Goal: Task Accomplishment & Management: Manage account settings

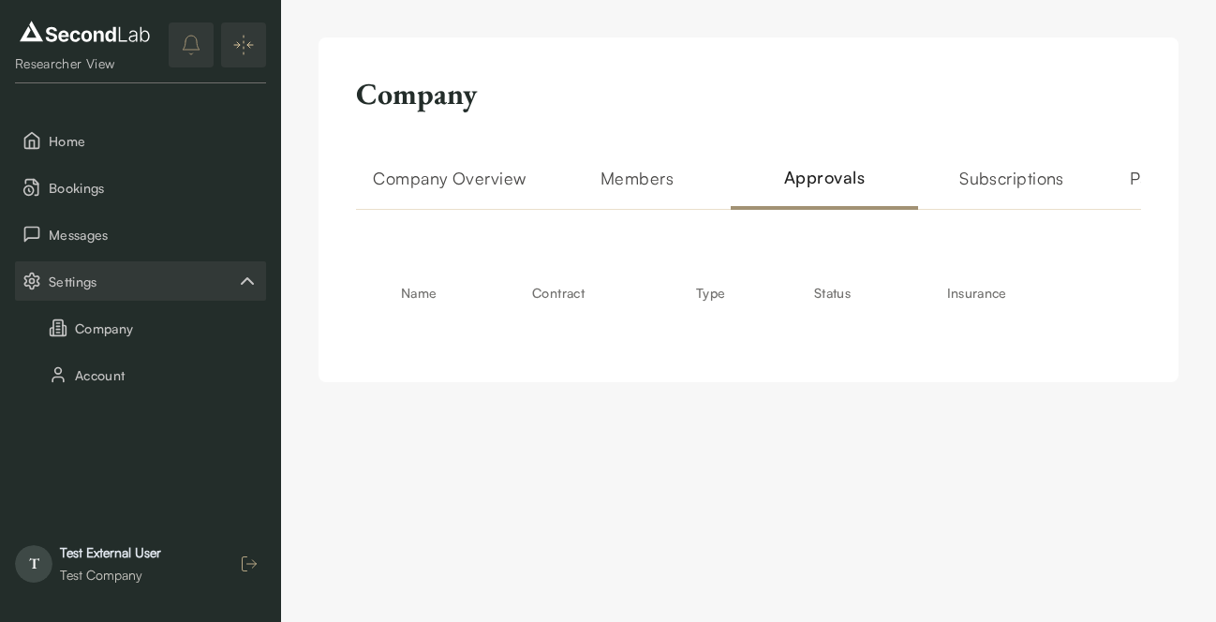
click at [251, 568] on icon "button" at bounding box center [249, 564] width 19 height 19
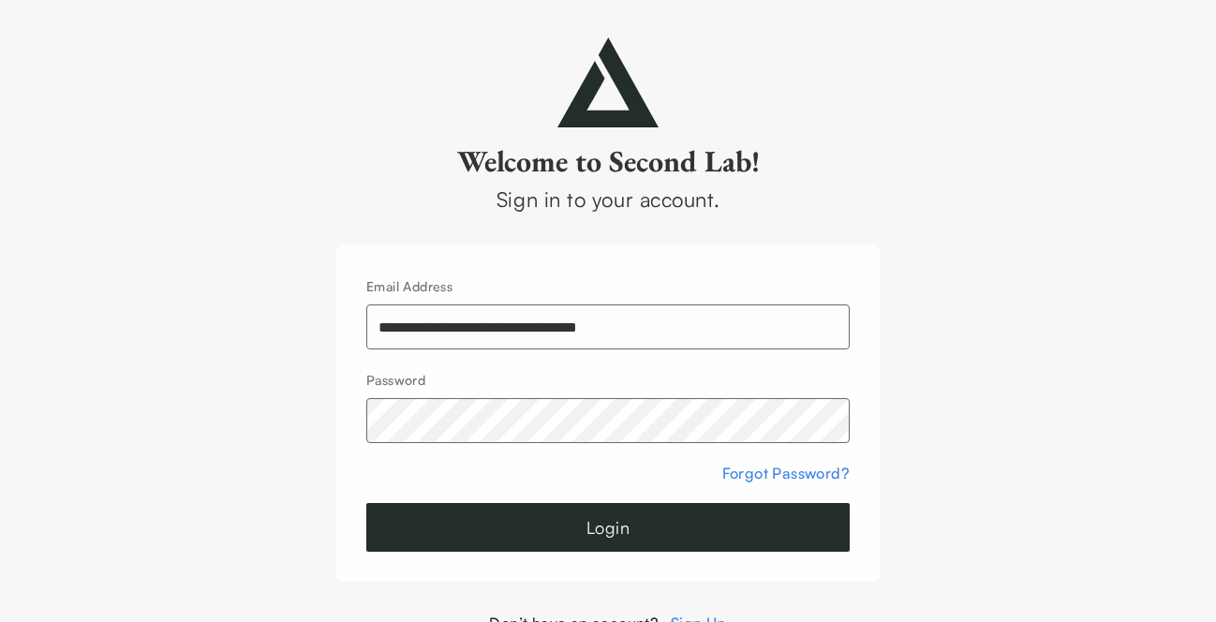
click at [449, 338] on input "**********" at bounding box center [608, 327] width 484 height 45
click at [550, 326] on input "**********" at bounding box center [608, 327] width 484 height 45
type input "**********"
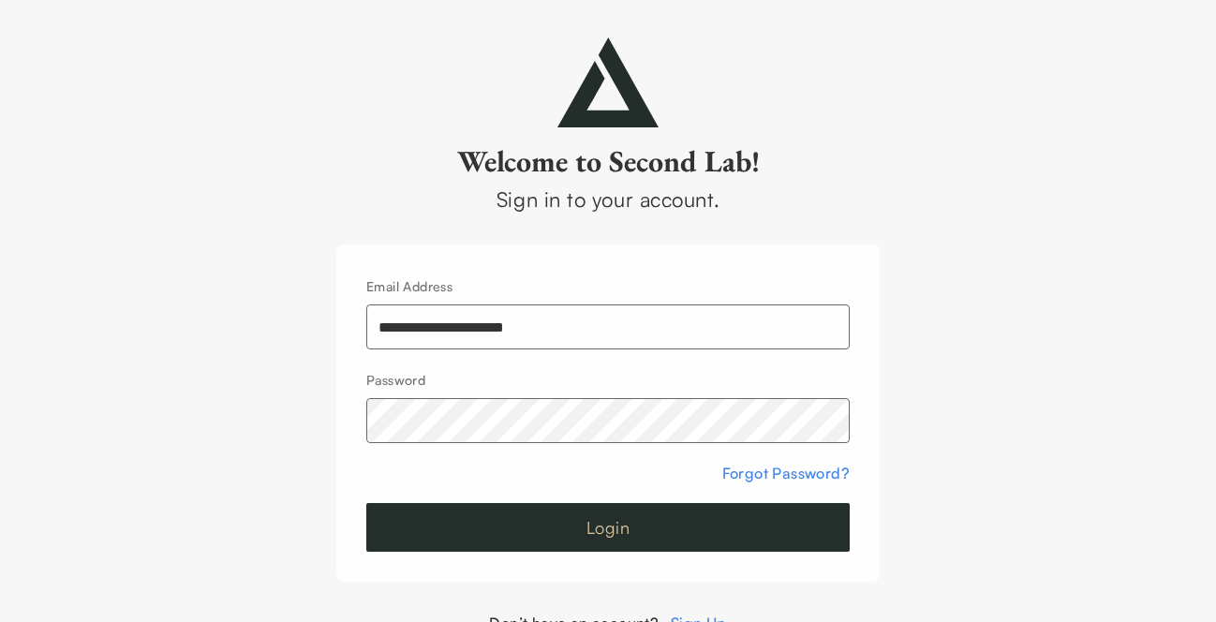
click at [625, 532] on button "Login" at bounding box center [608, 527] width 484 height 49
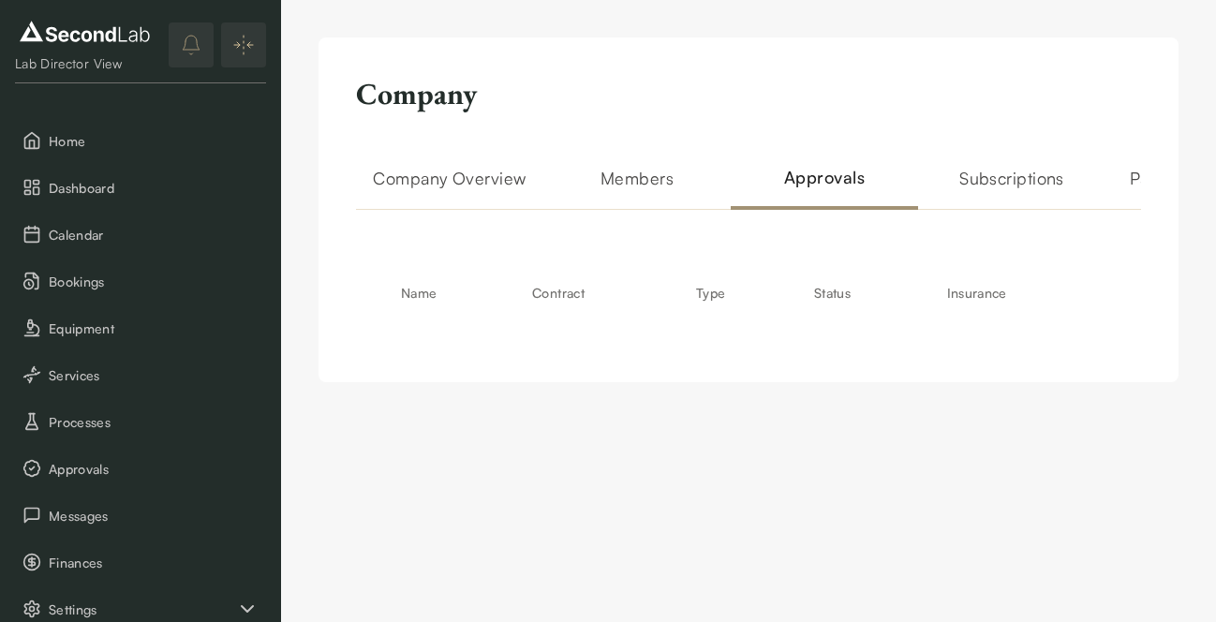
click at [469, 186] on h2 "Company Overview" at bounding box center [449, 187] width 187 height 45
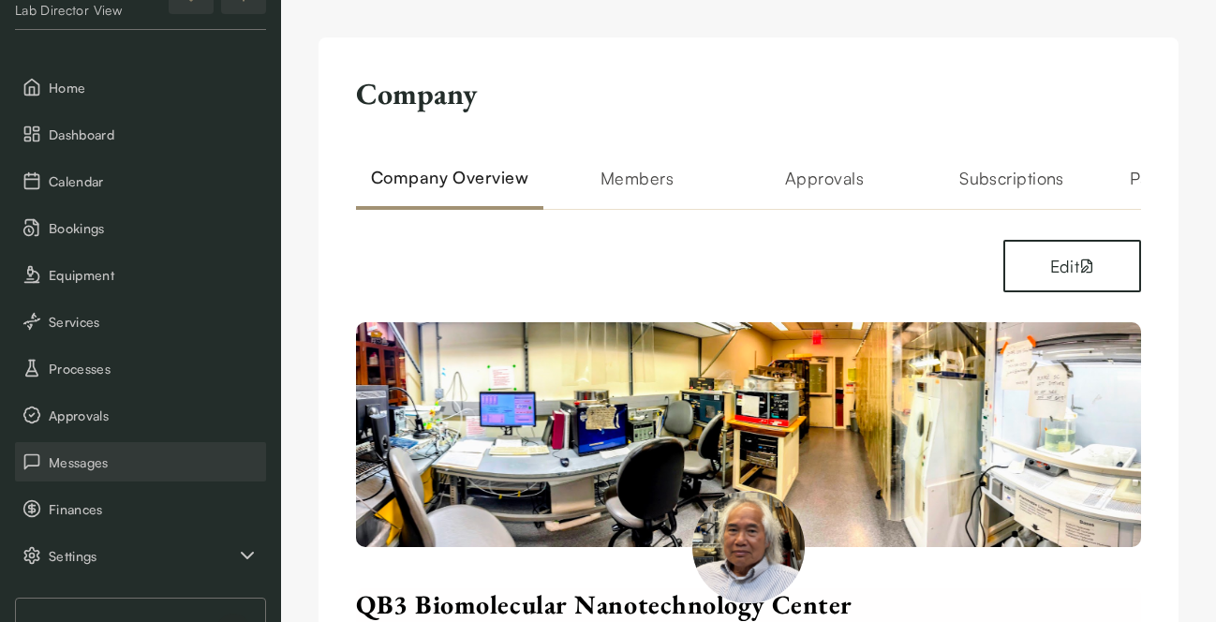
scroll to position [233, 0]
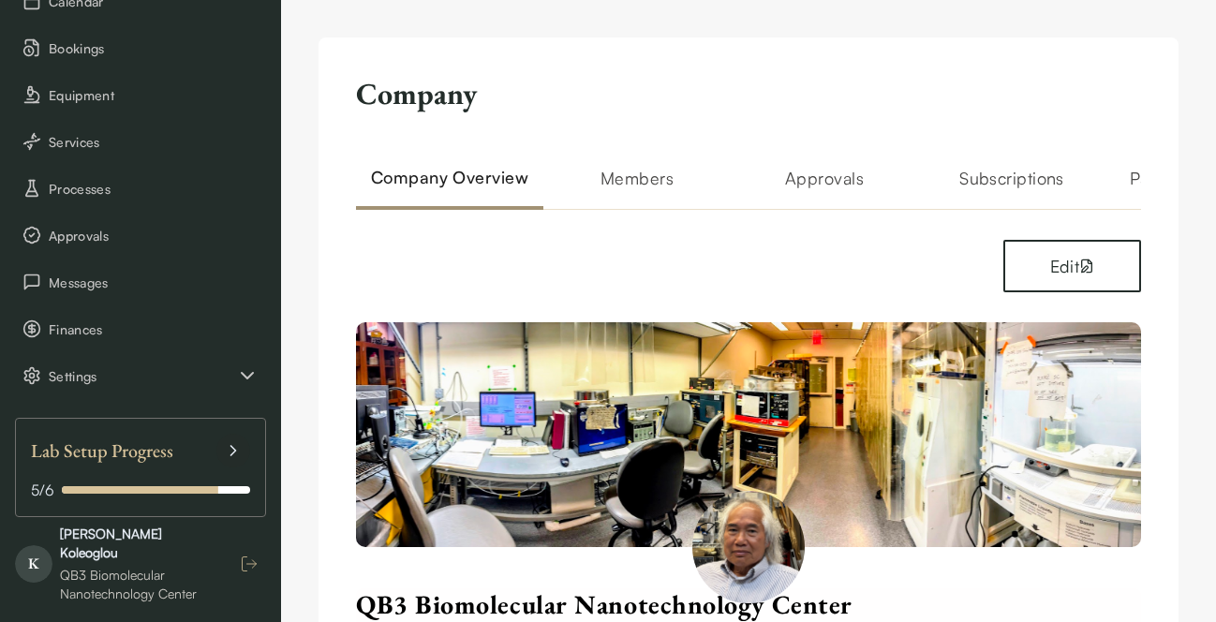
click at [245, 558] on icon "button" at bounding box center [249, 564] width 19 height 19
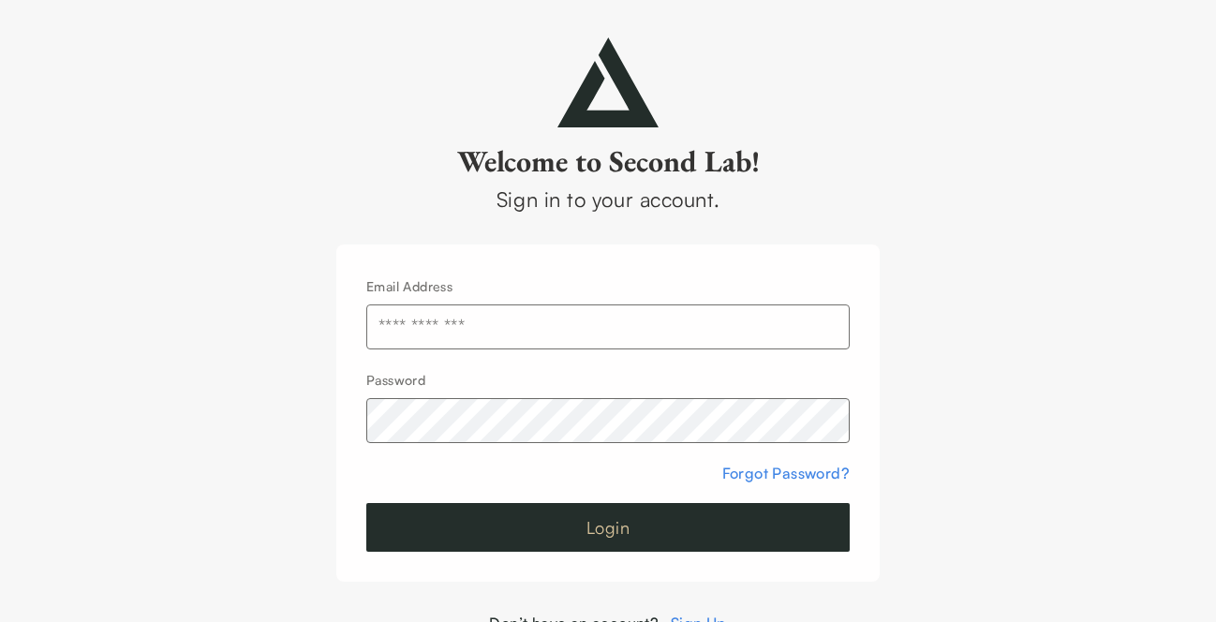
type input "**********"
click at [549, 507] on button "Login" at bounding box center [608, 527] width 484 height 49
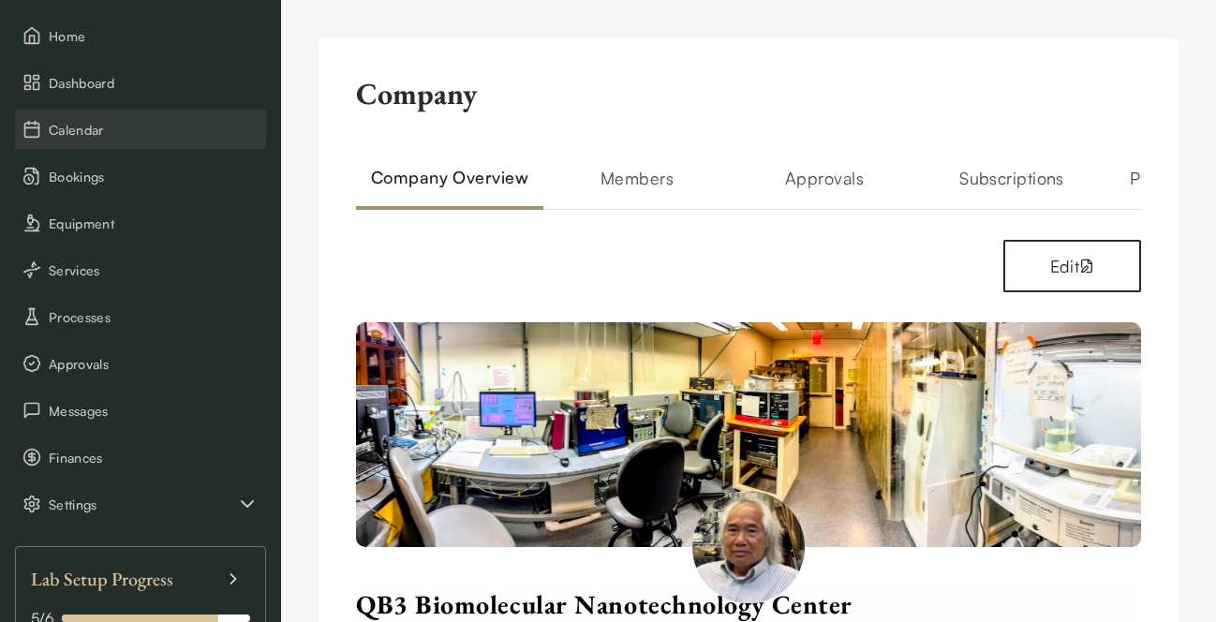
scroll to position [109, 0]
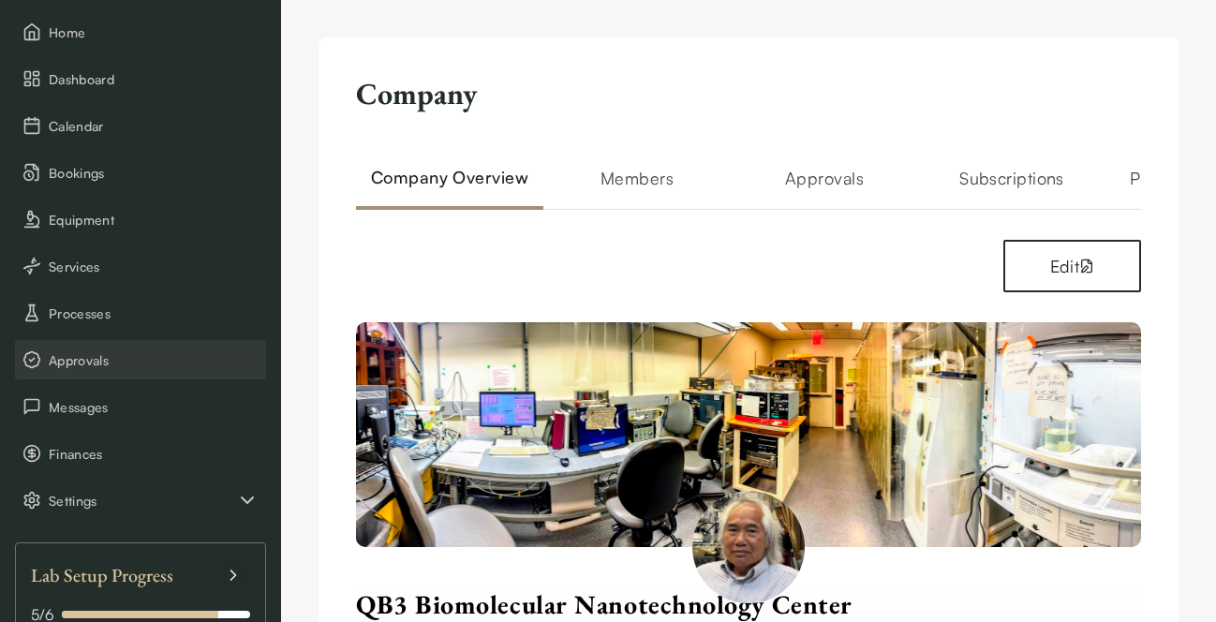
click at [154, 350] on span "Approvals" at bounding box center [154, 360] width 210 height 20
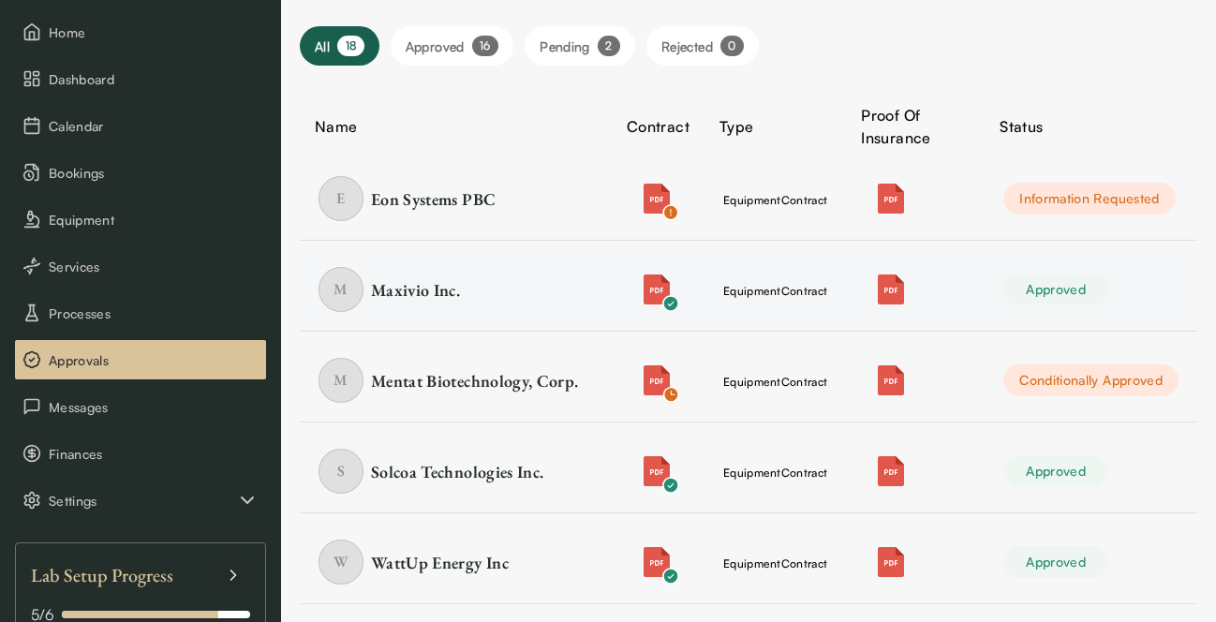
scroll to position [161, 0]
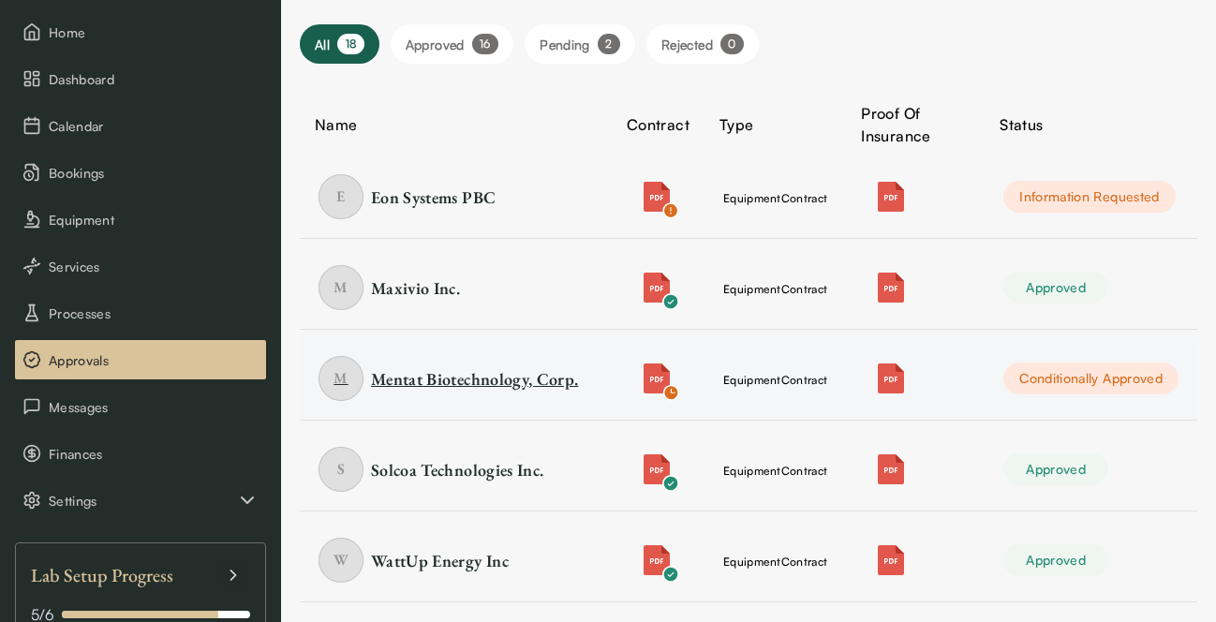
click at [469, 381] on div "Mentat Biotechnology, Corp." at bounding box center [474, 378] width 207 height 23
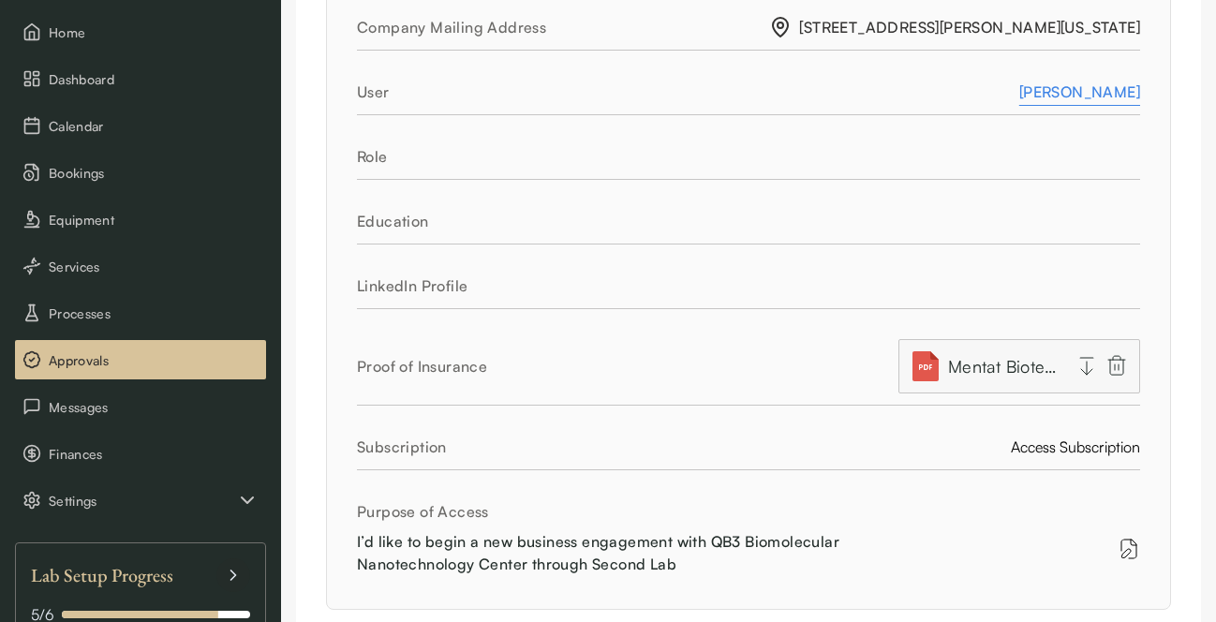
scroll to position [632, 0]
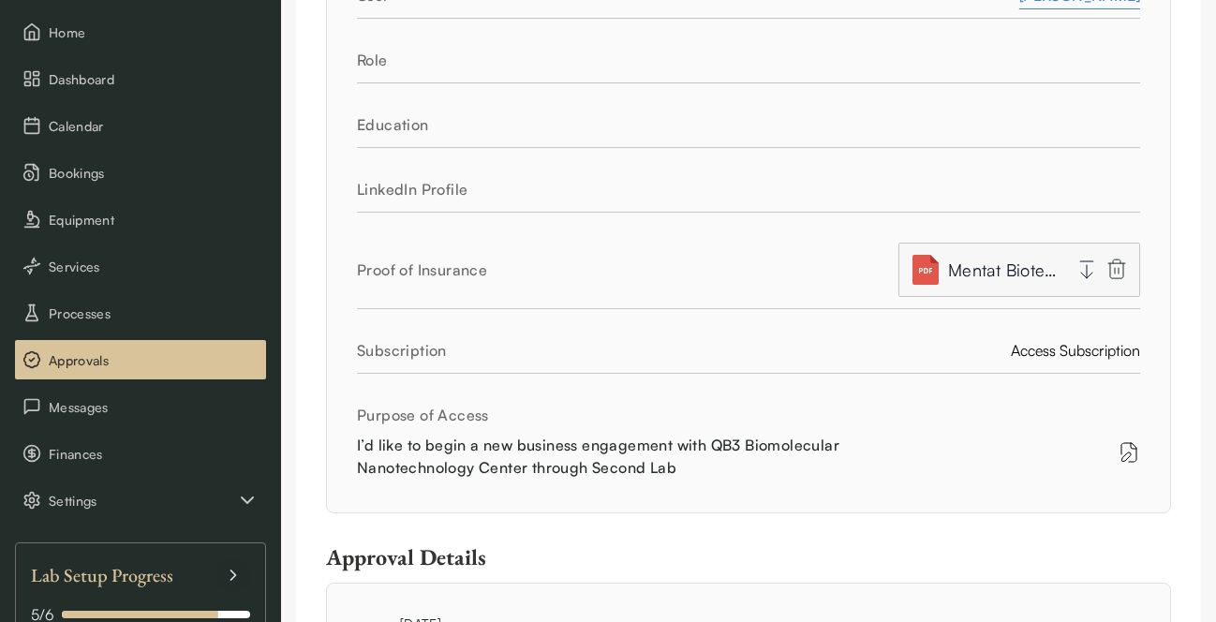
click at [980, 272] on span "Mentat Biotechnology Corp - Liability COI - The Regents of the University of Ca…" at bounding box center [1004, 270] width 112 height 26
click at [997, 275] on span "Mentat Biotechnology Corp - Liability COI - The Regents of the University of Ca…" at bounding box center [1004, 270] width 112 height 26
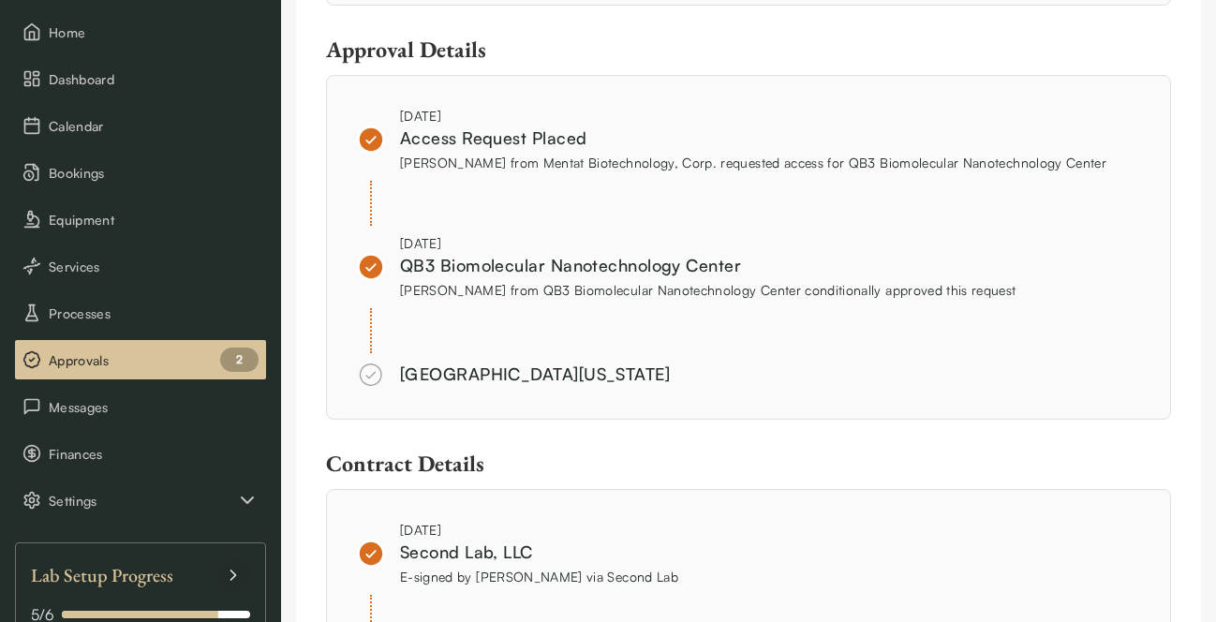
scroll to position [1609, 0]
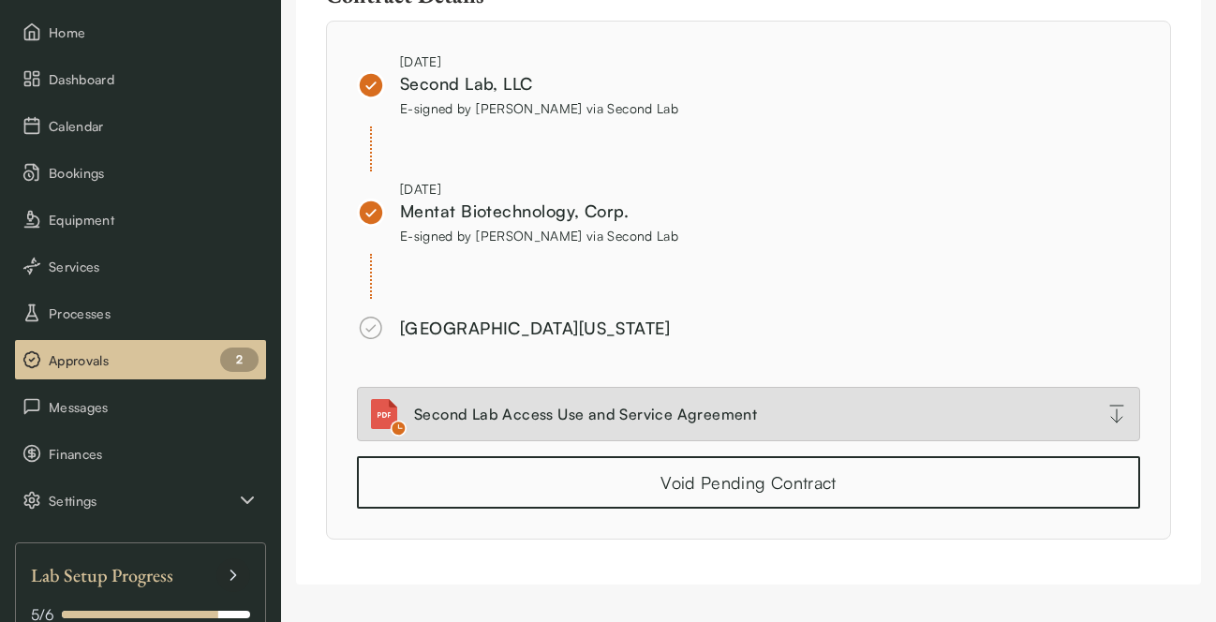
click at [638, 406] on div "Second Lab Access Use and Service Agreement" at bounding box center [585, 414] width 343 height 22
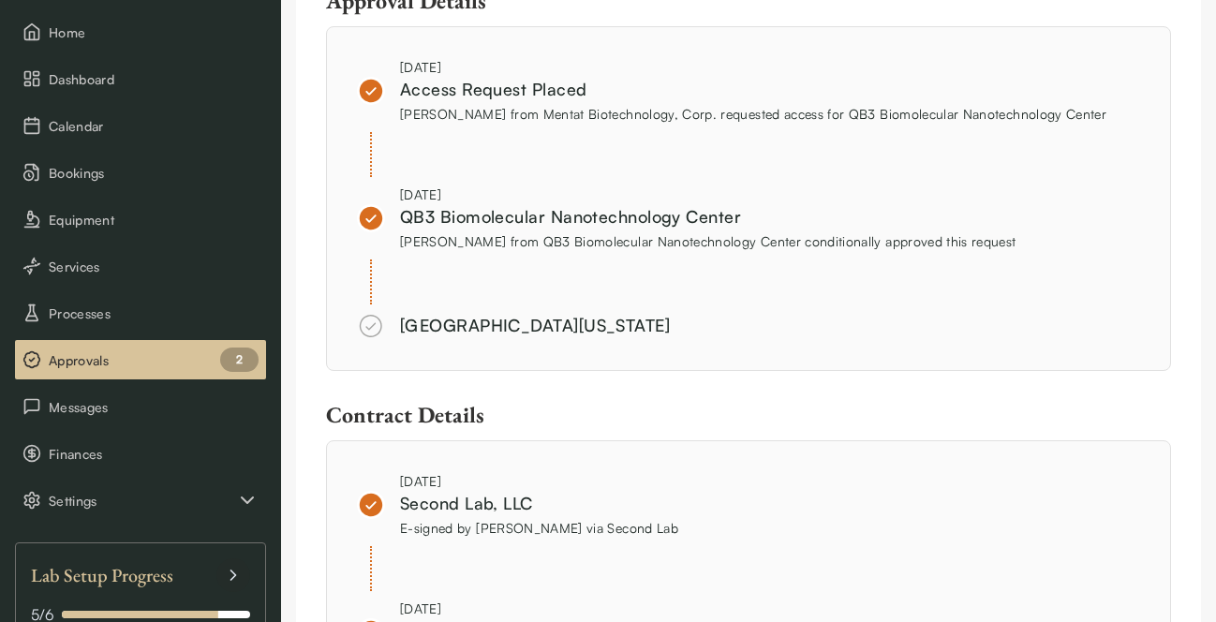
scroll to position [603, 0]
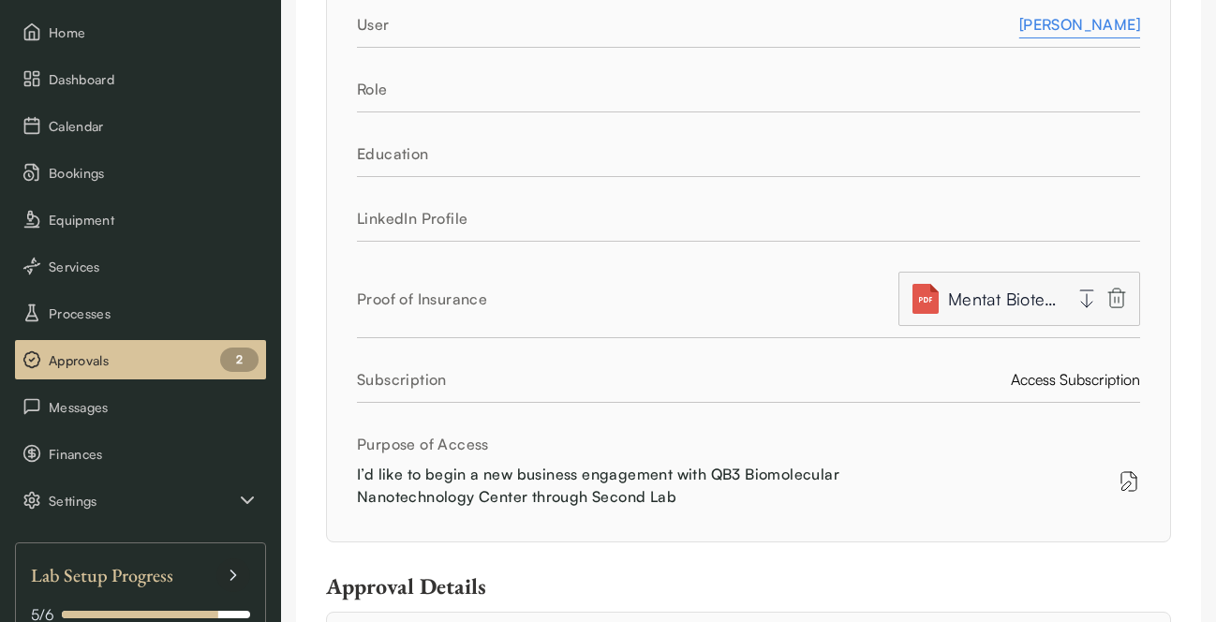
click at [1004, 302] on span "Mentat Biotechnology Corp - Liability COI - The Regents of the University of Ca…" at bounding box center [1004, 299] width 112 height 26
click at [1086, 294] on icon "button" at bounding box center [1087, 299] width 22 height 22
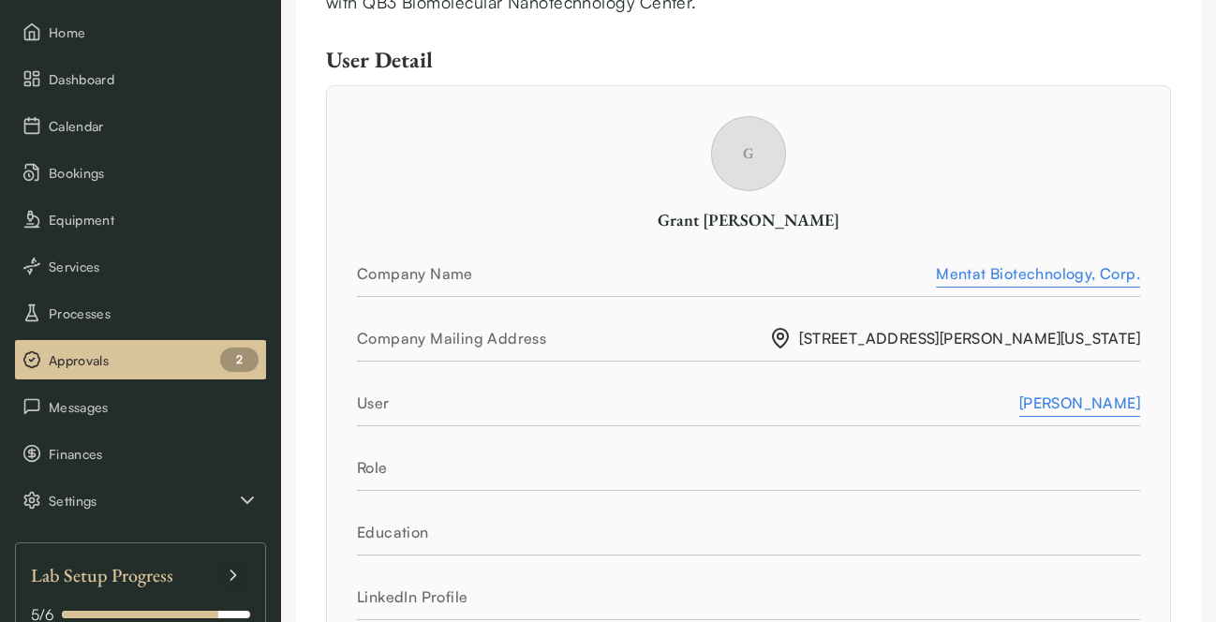
scroll to position [92, 0]
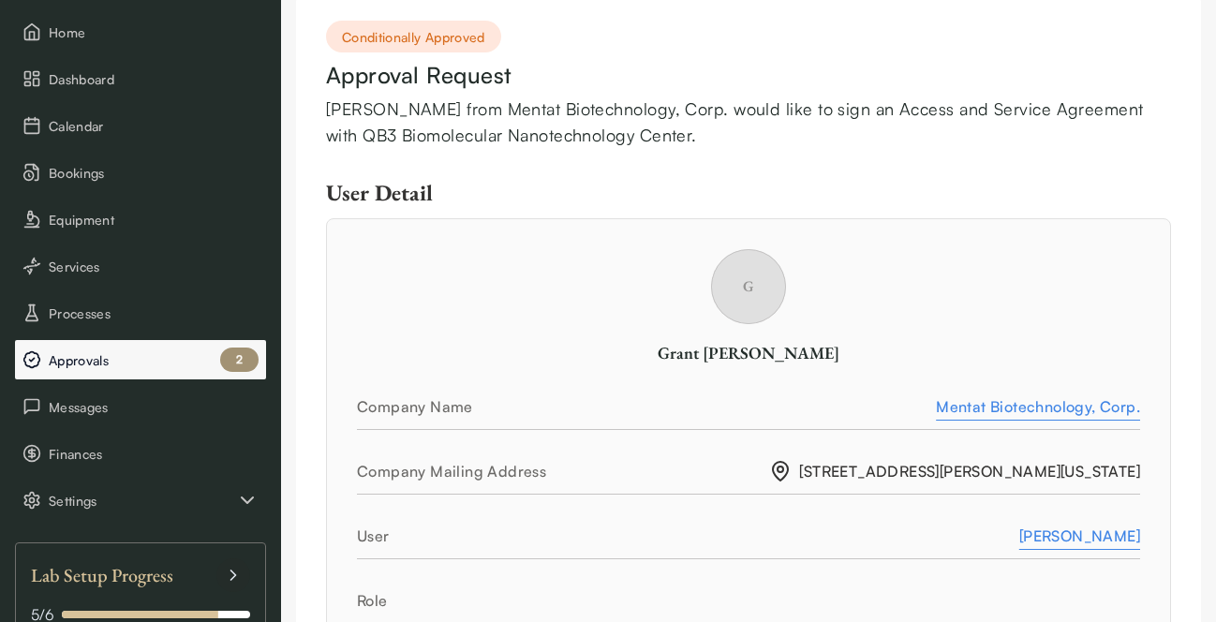
click at [196, 357] on span "Approvals" at bounding box center [154, 360] width 210 height 20
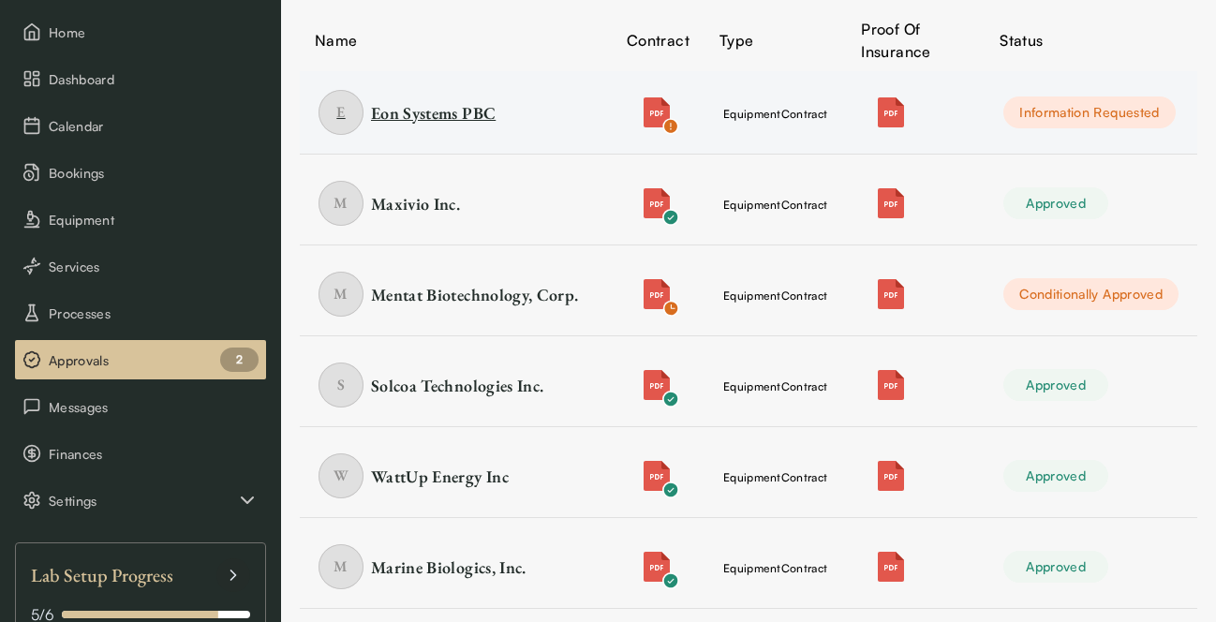
scroll to position [304, 0]
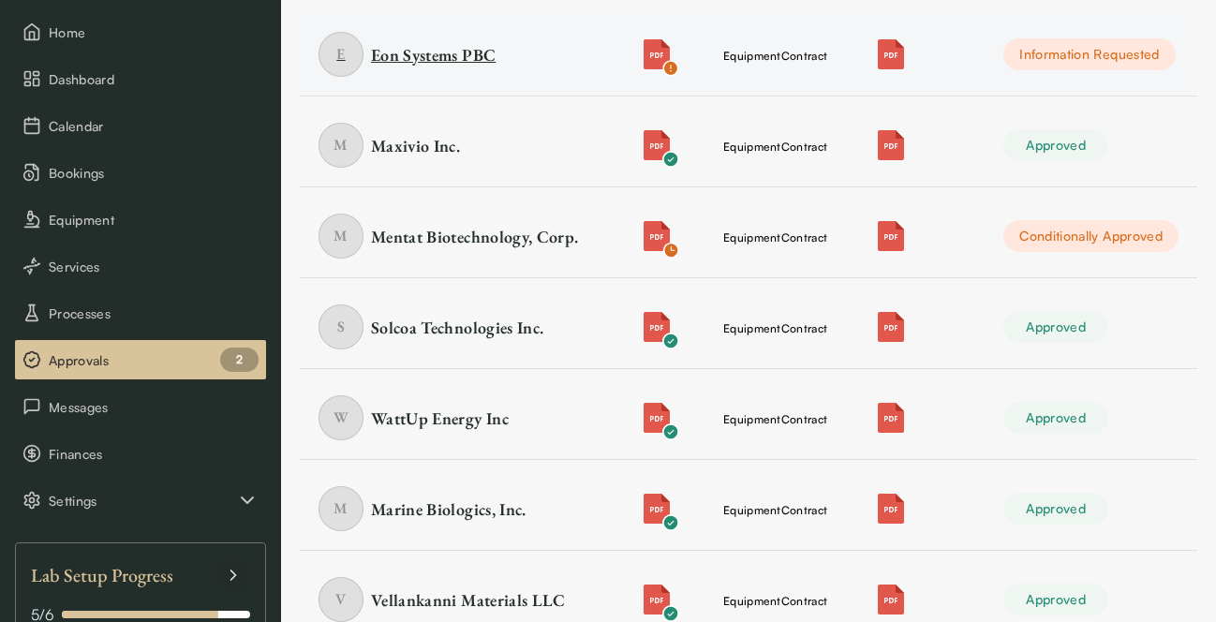
click at [449, 52] on div "Eon Systems PBC" at bounding box center [433, 54] width 125 height 23
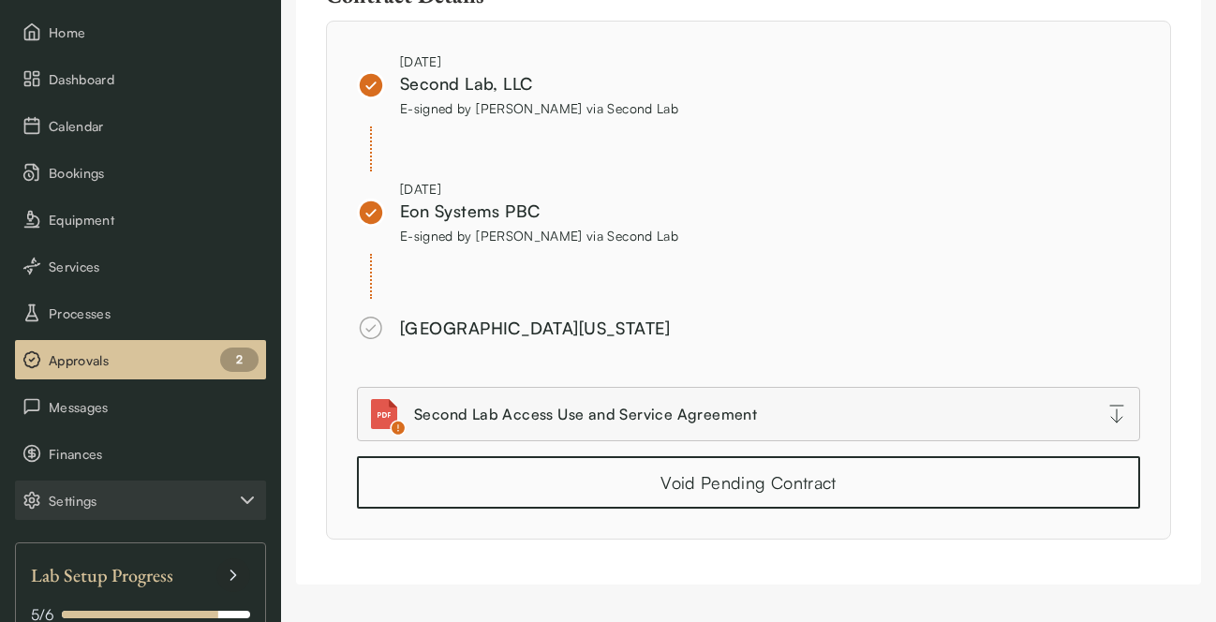
scroll to position [233, 0]
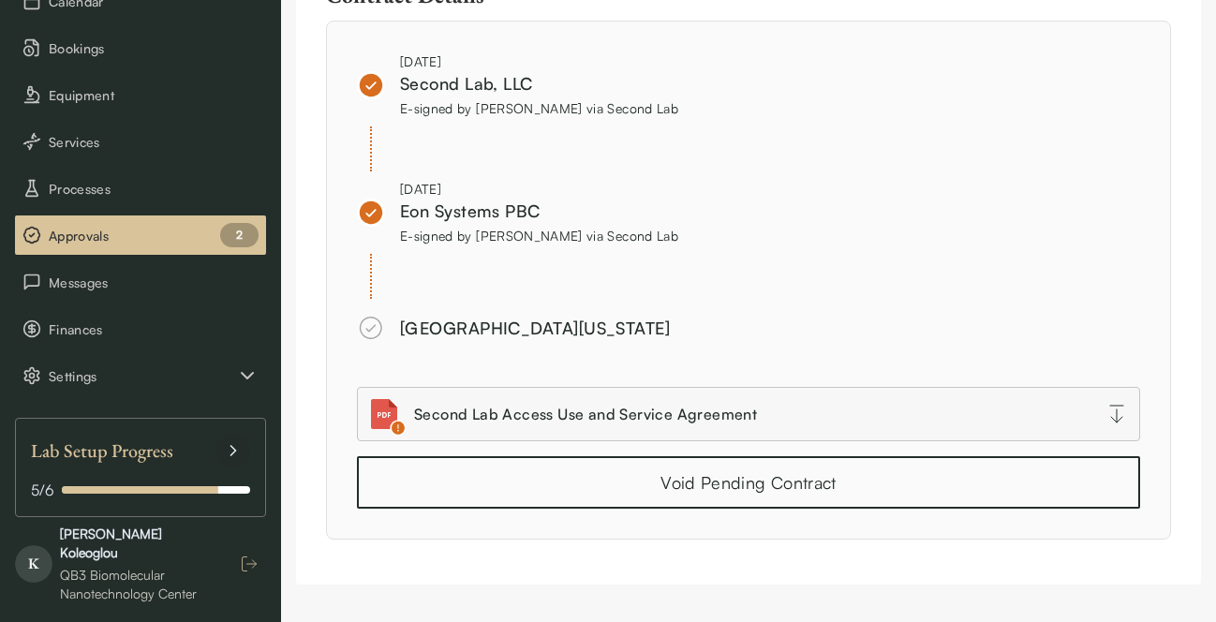
click at [246, 562] on icon "button" at bounding box center [249, 564] width 19 height 19
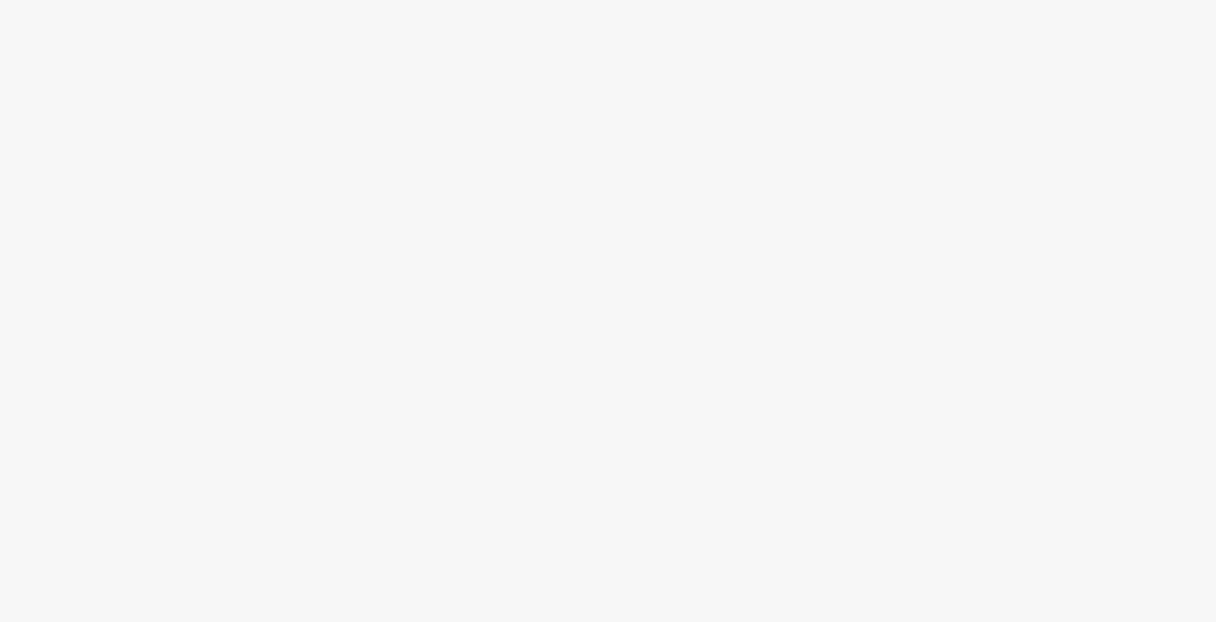
scroll to position [0, 0]
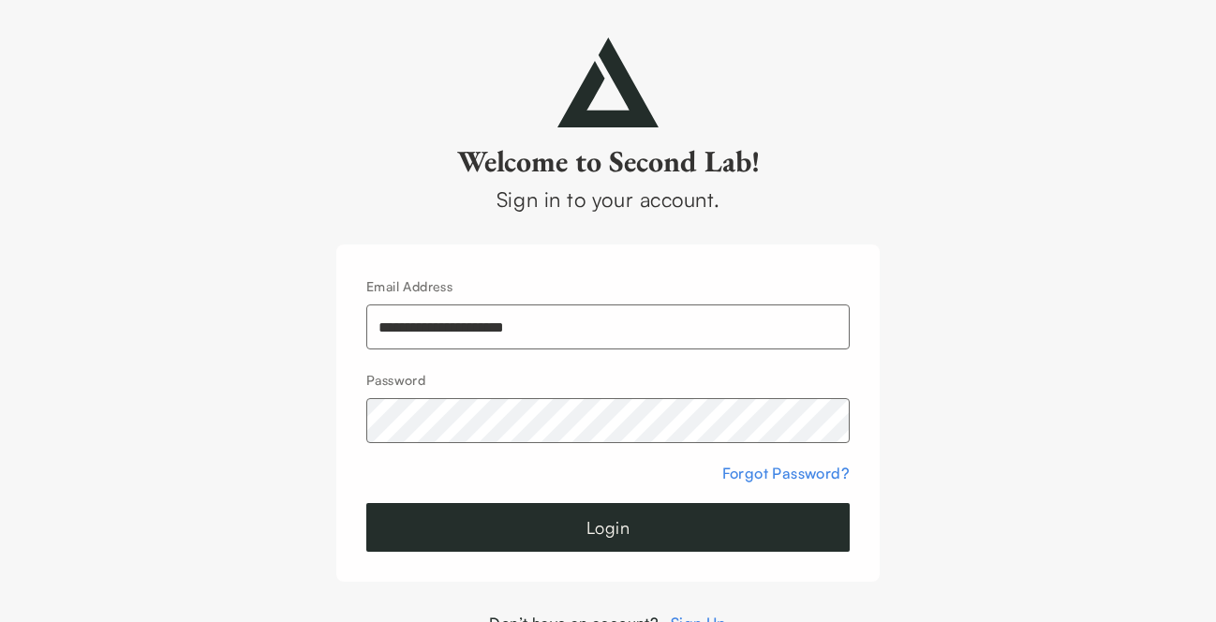
click at [491, 326] on input "**********" at bounding box center [608, 327] width 484 height 45
type input "**********"
click at [618, 513] on button "Login" at bounding box center [608, 527] width 484 height 49
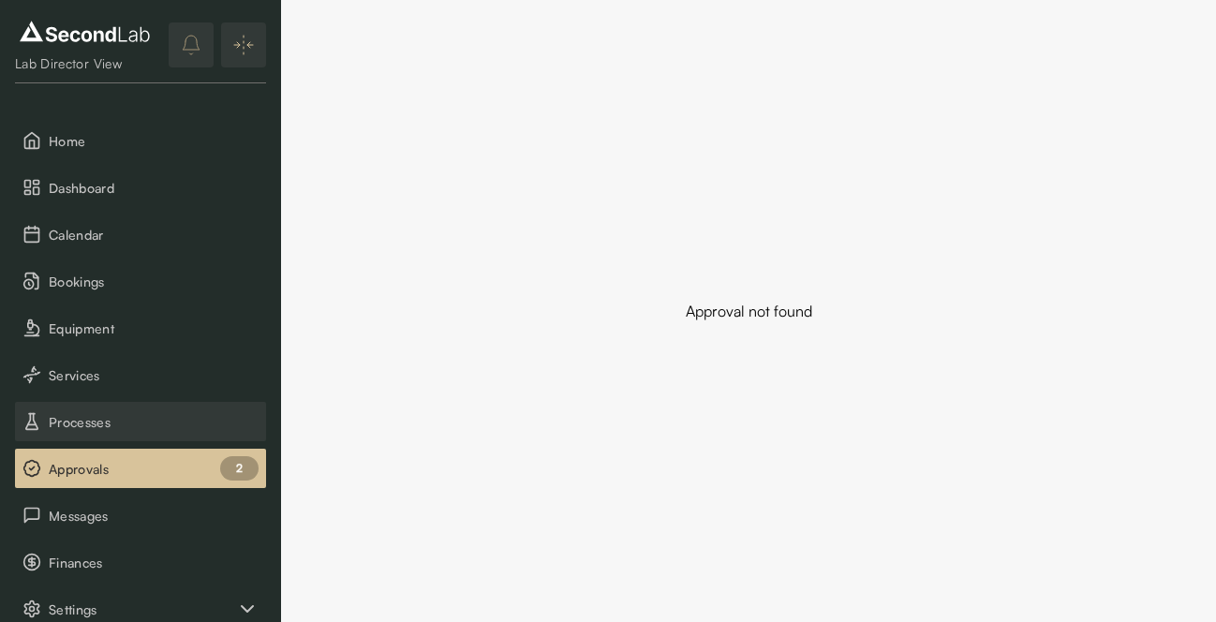
scroll to position [45, 0]
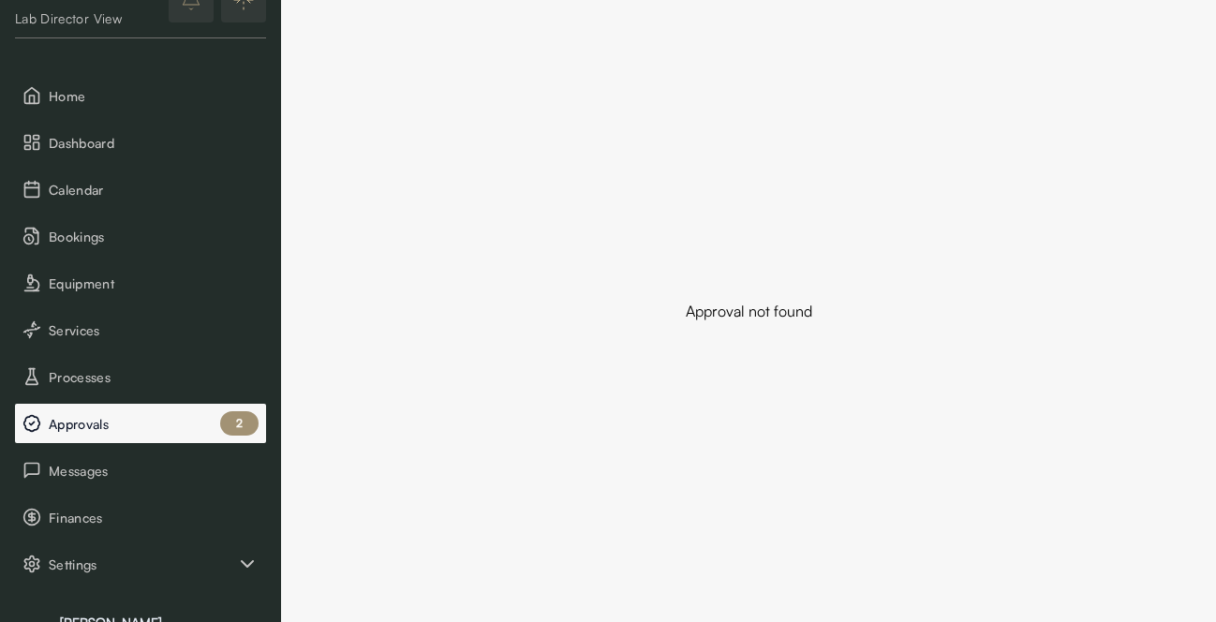
click at [171, 442] on button "Approvals 2" at bounding box center [140, 423] width 251 height 39
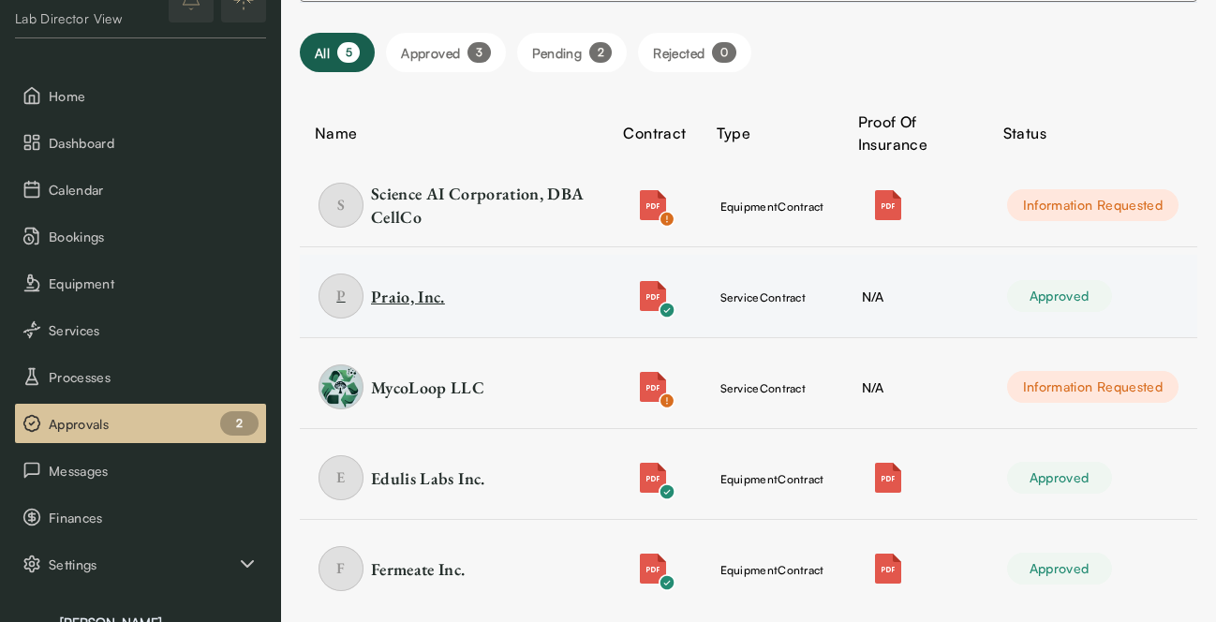
scroll to position [186, 0]
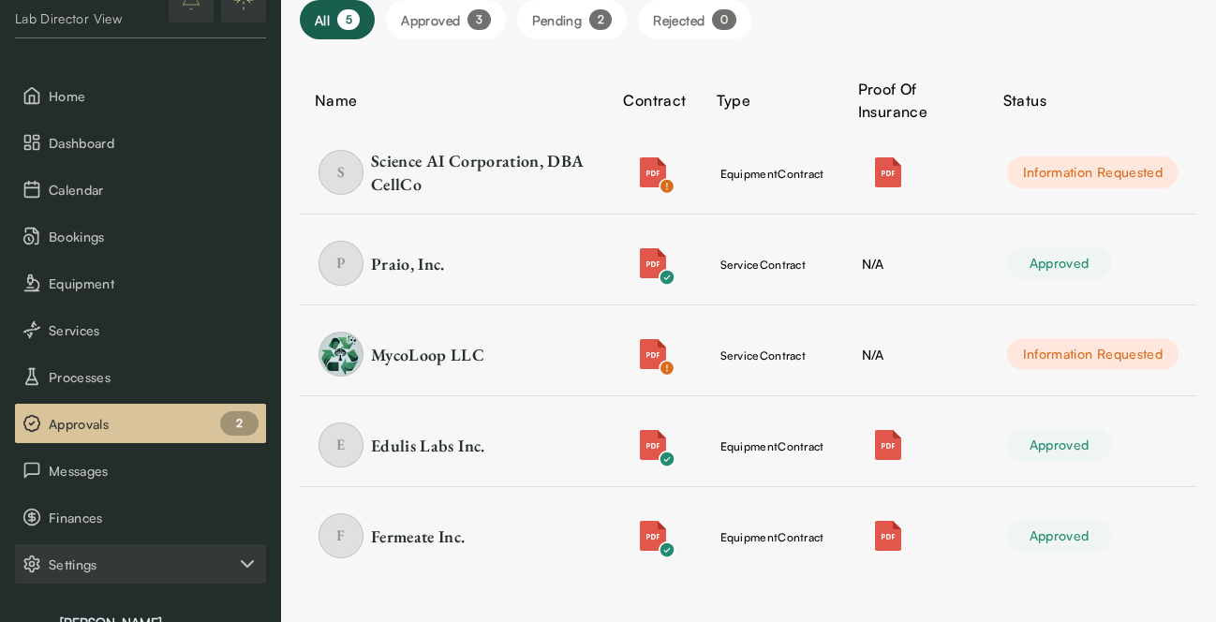
click at [104, 576] on button "Settings" at bounding box center [140, 563] width 251 height 39
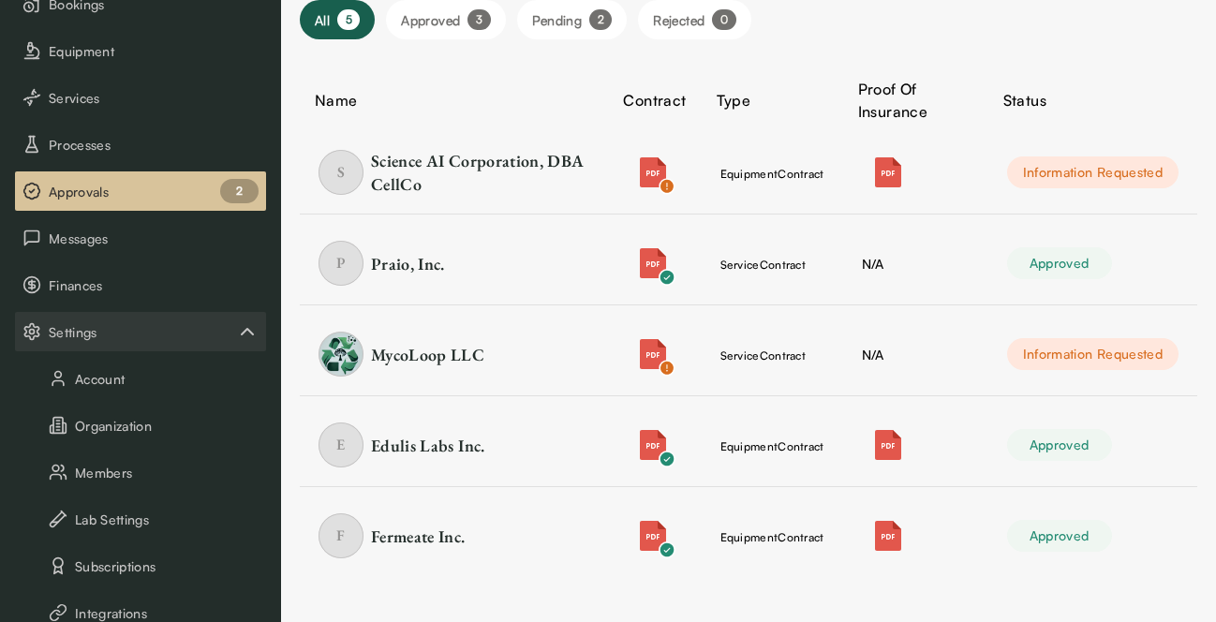
scroll to position [415, 0]
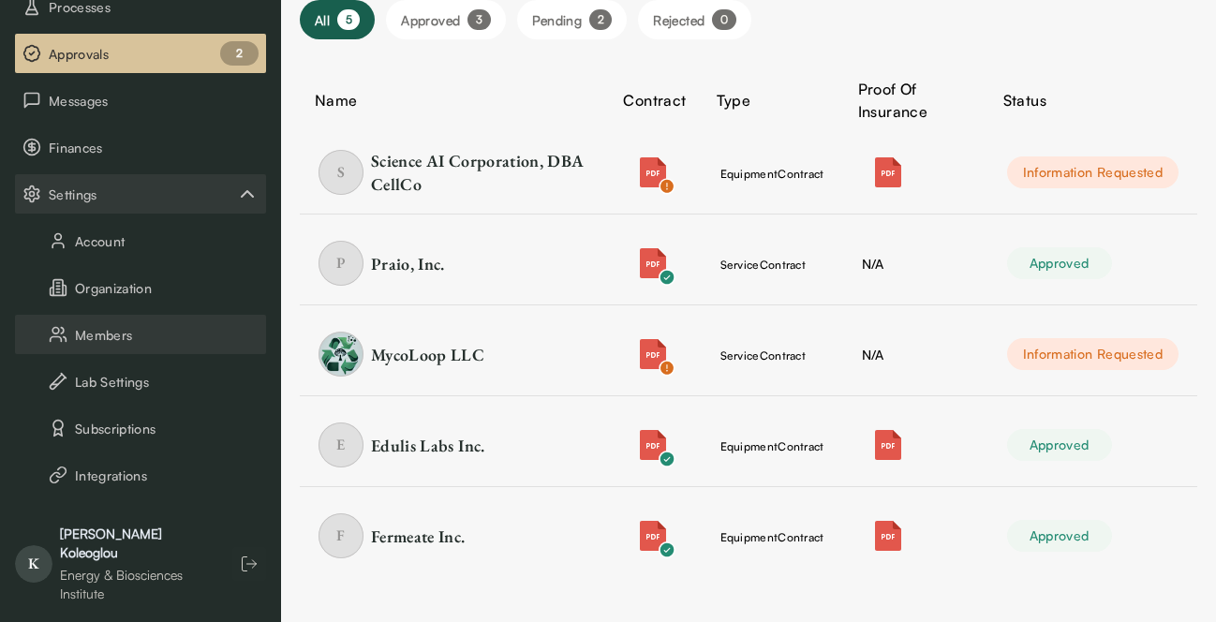
click at [160, 340] on button "Members" at bounding box center [140, 334] width 251 height 39
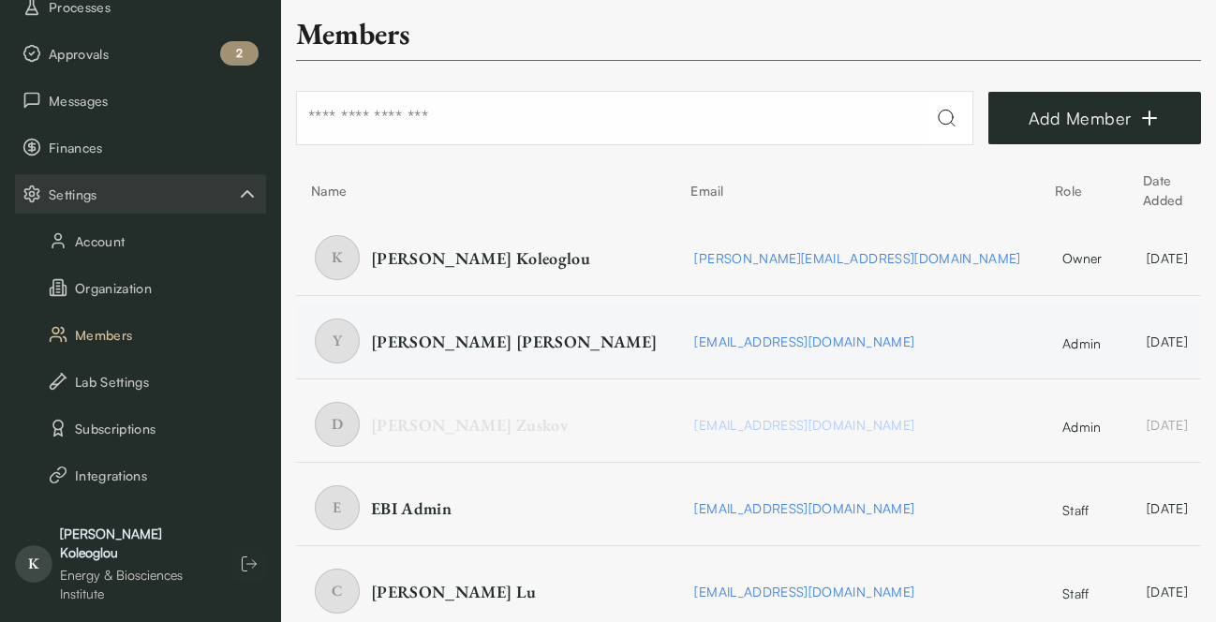
scroll to position [29, 0]
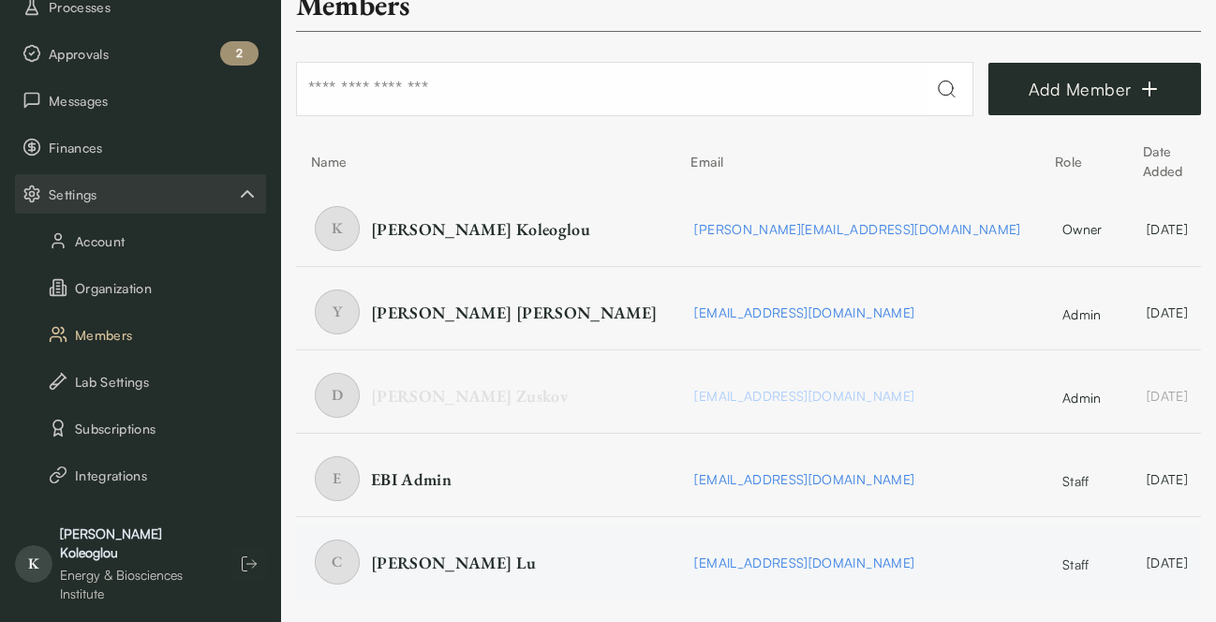
click at [1159, 569] on html "SKIP TO CONTENT Lab Director View Home Dashboard Calendar Bookings Equipment Se…" at bounding box center [608, 296] width 1216 height 651
click at [727, 532] on html "SKIP TO CONTENT Lab Director View Home Dashboard Calendar Bookings Equipment Se…" at bounding box center [608, 296] width 1216 height 651
click at [1059, 552] on div "staff" at bounding box center [1084, 554] width 51 height 7
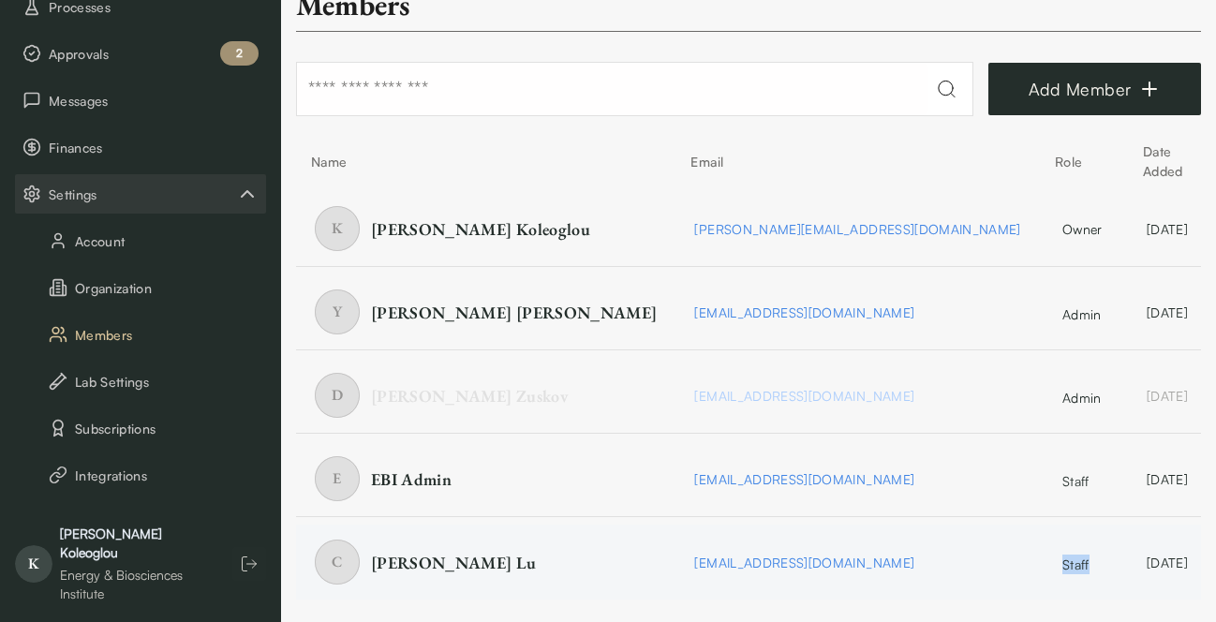
click at [1063, 564] on span "staff" at bounding box center [1078, 565] width 31 height 20
click at [399, 562] on span "Cory Lu" at bounding box center [454, 562] width 166 height 23
click at [694, 562] on span "corylu@berkeley.edu" at bounding box center [804, 563] width 220 height 16
click at [232, 547] on button "button" at bounding box center [249, 564] width 34 height 34
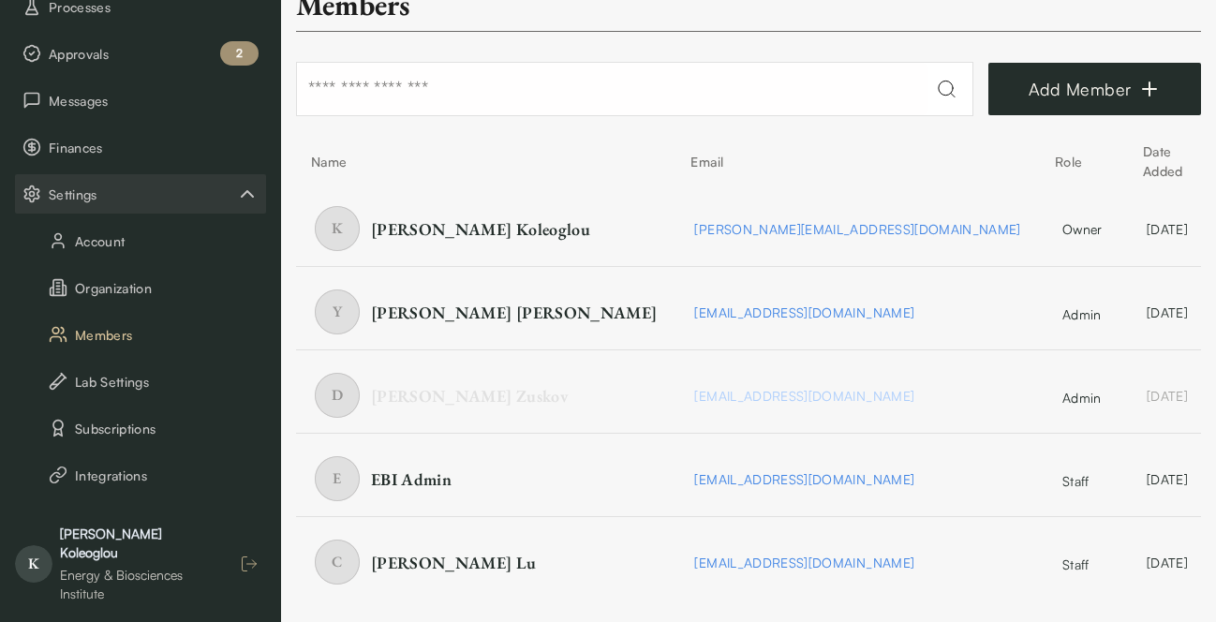
scroll to position [0, 0]
